Goal: Navigation & Orientation: Find specific page/section

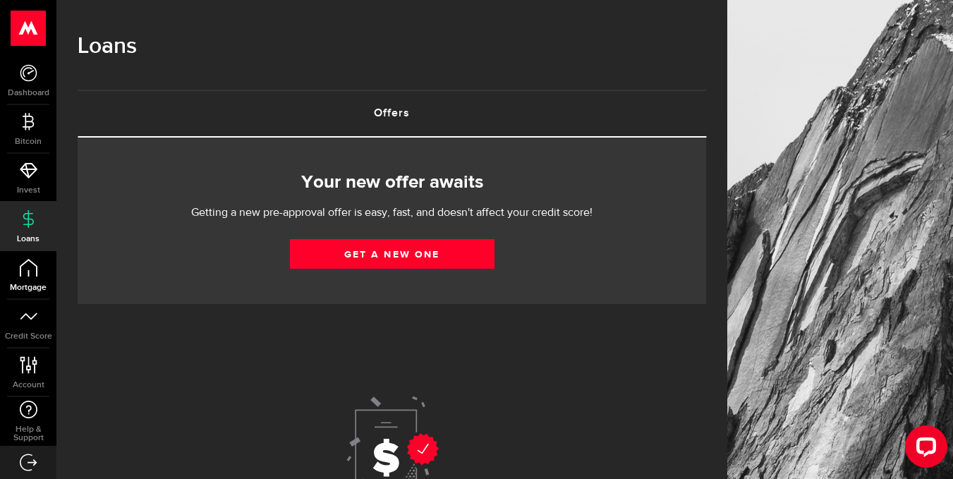
click at [30, 270] on icon at bounding box center [29, 268] width 18 height 18
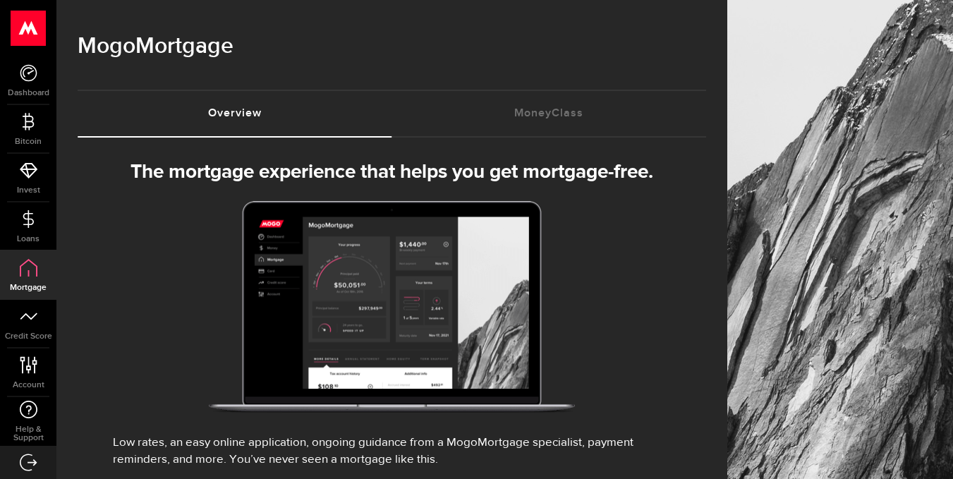
select select "3knYdhfXw4iYoq2m0WGQES"
click at [23, 222] on icon at bounding box center [29, 219] width 18 height 18
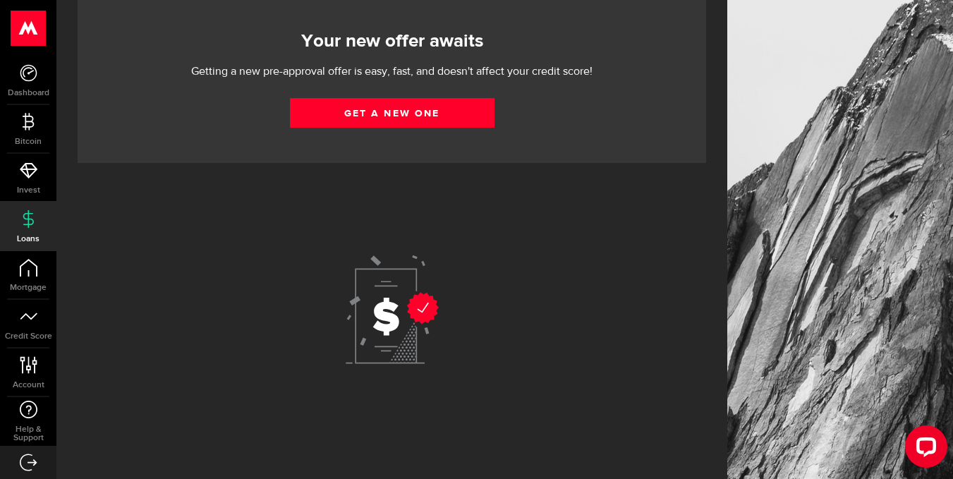
scroll to position [143, 0]
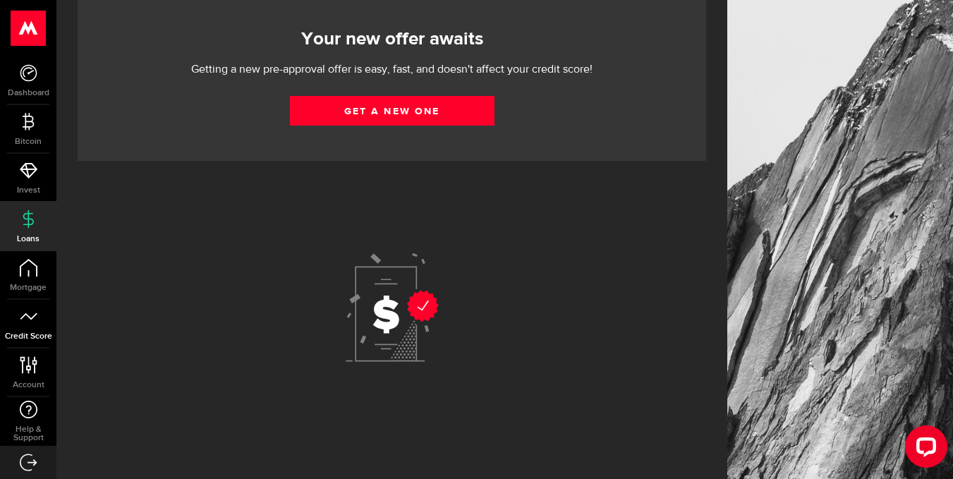
click at [22, 321] on icon at bounding box center [29, 317] width 18 height 18
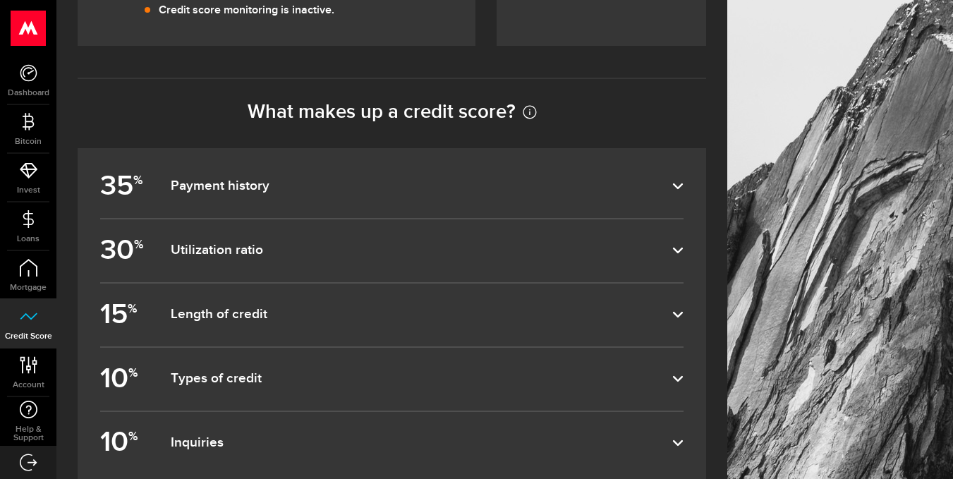
scroll to position [664, 0]
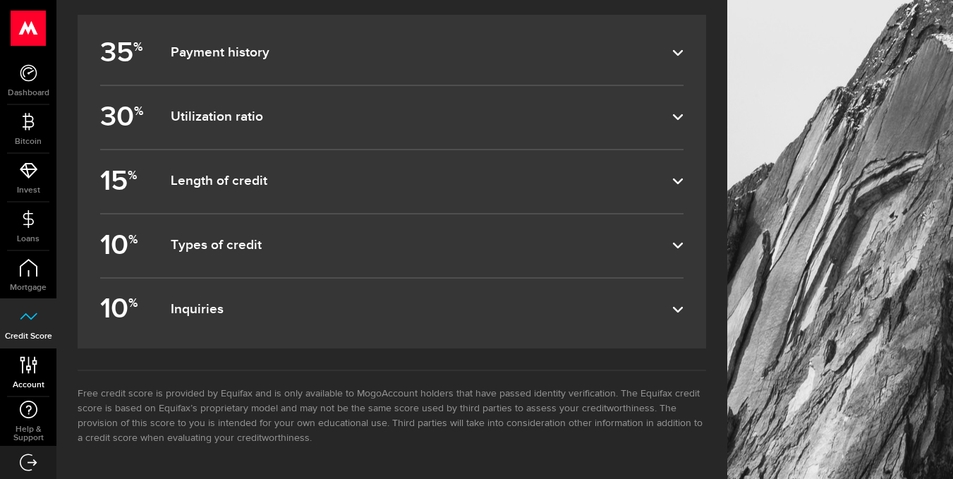
click at [24, 367] on icon at bounding box center [28, 365] width 19 height 18
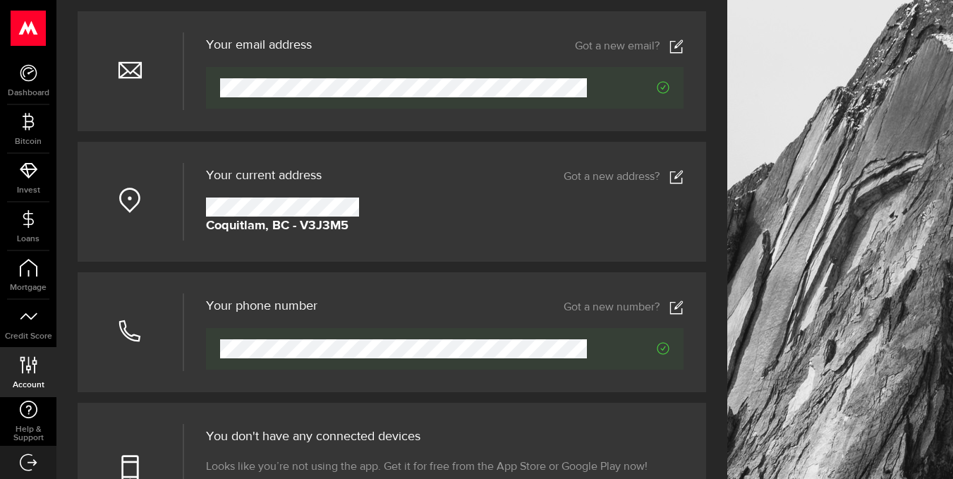
scroll to position [141, 0]
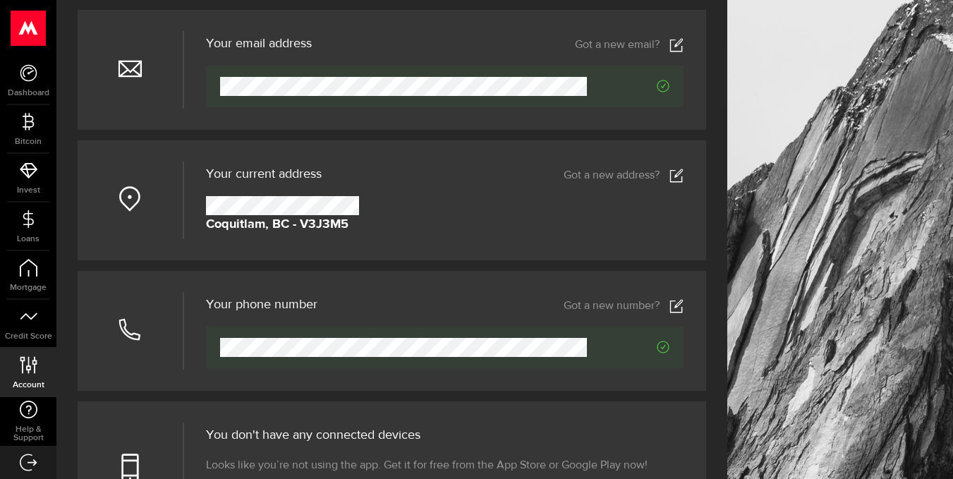
click at [25, 461] on icon at bounding box center [29, 463] width 18 height 18
